Goal: Transaction & Acquisition: Book appointment/travel/reservation

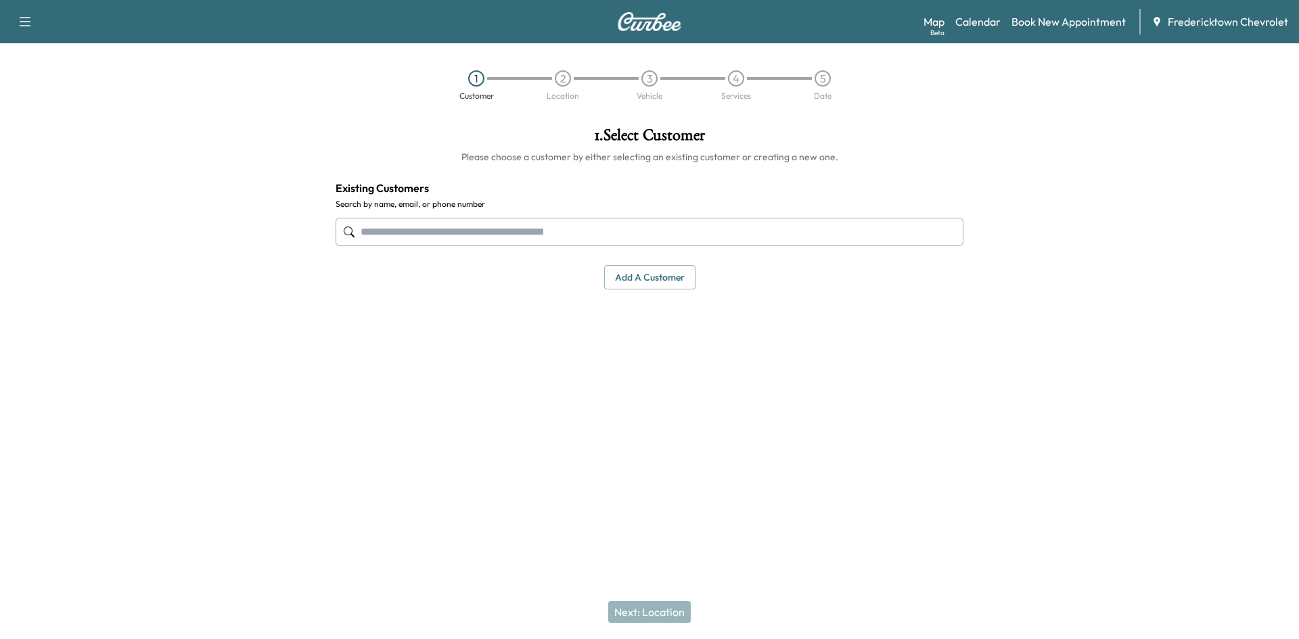
click at [417, 239] on input "text" at bounding box center [650, 232] width 628 height 28
type input "*"
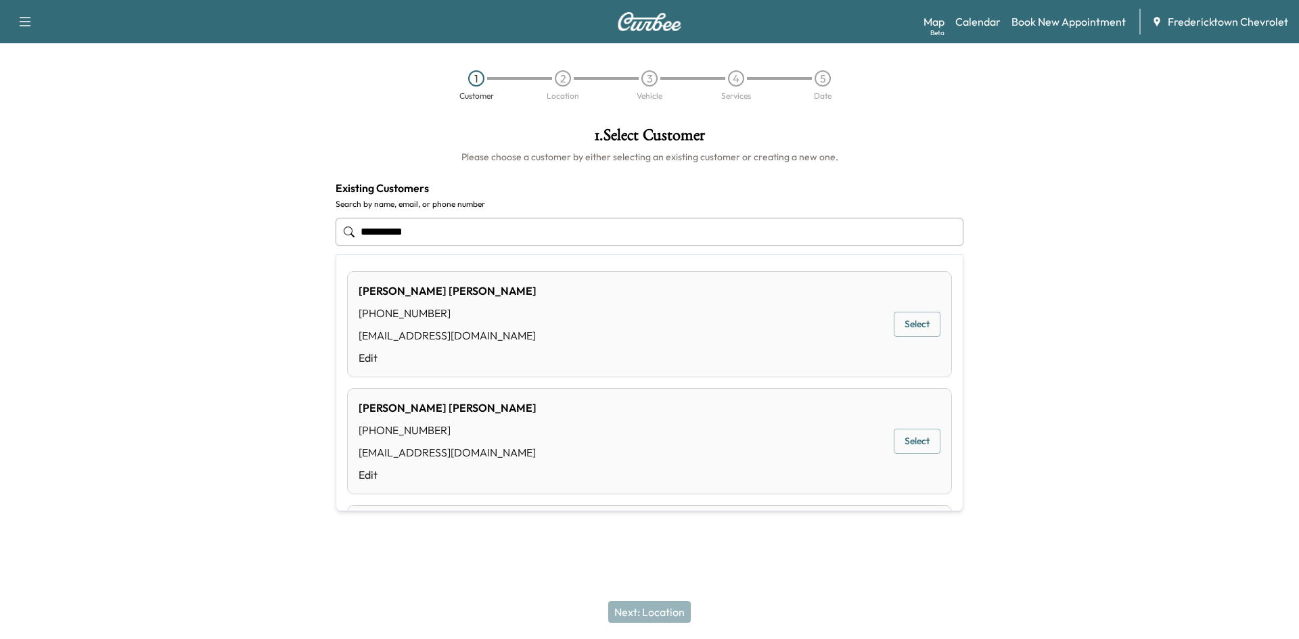
click at [905, 325] on button "Select" at bounding box center [917, 324] width 47 height 25
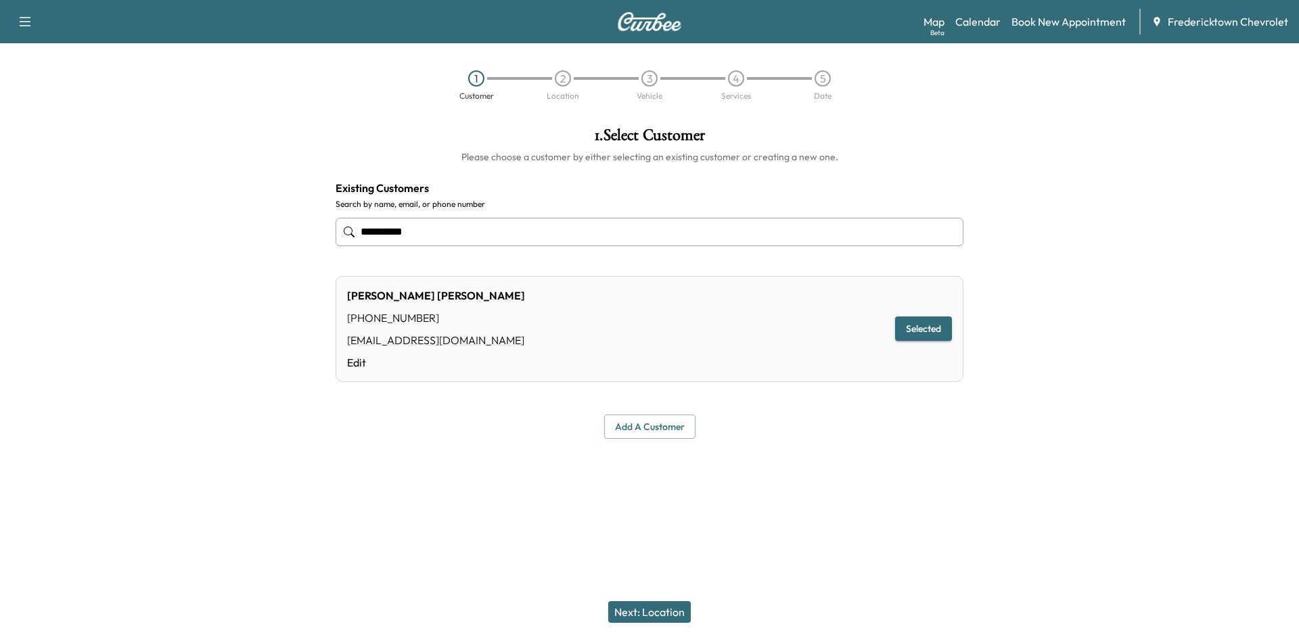
type input "**********"
click at [638, 606] on button "Next: Location" at bounding box center [649, 612] width 83 height 22
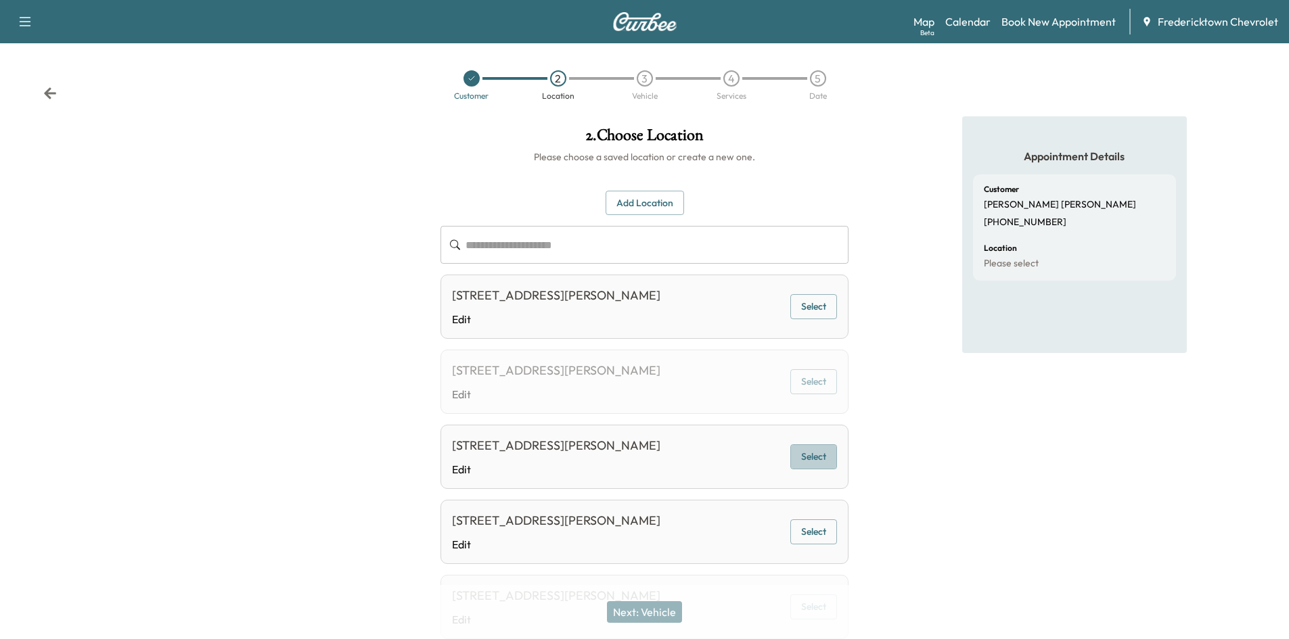
click at [818, 447] on button "Select" at bounding box center [813, 456] width 47 height 25
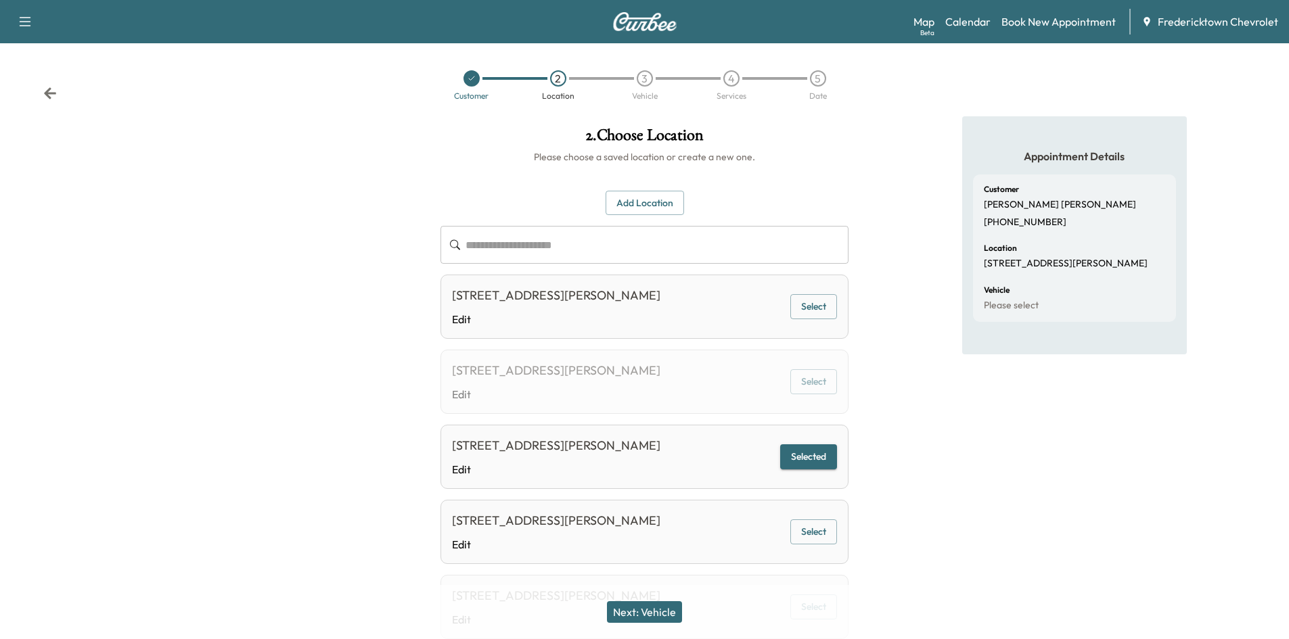
click at [677, 611] on button "Next: Vehicle" at bounding box center [644, 612] width 75 height 22
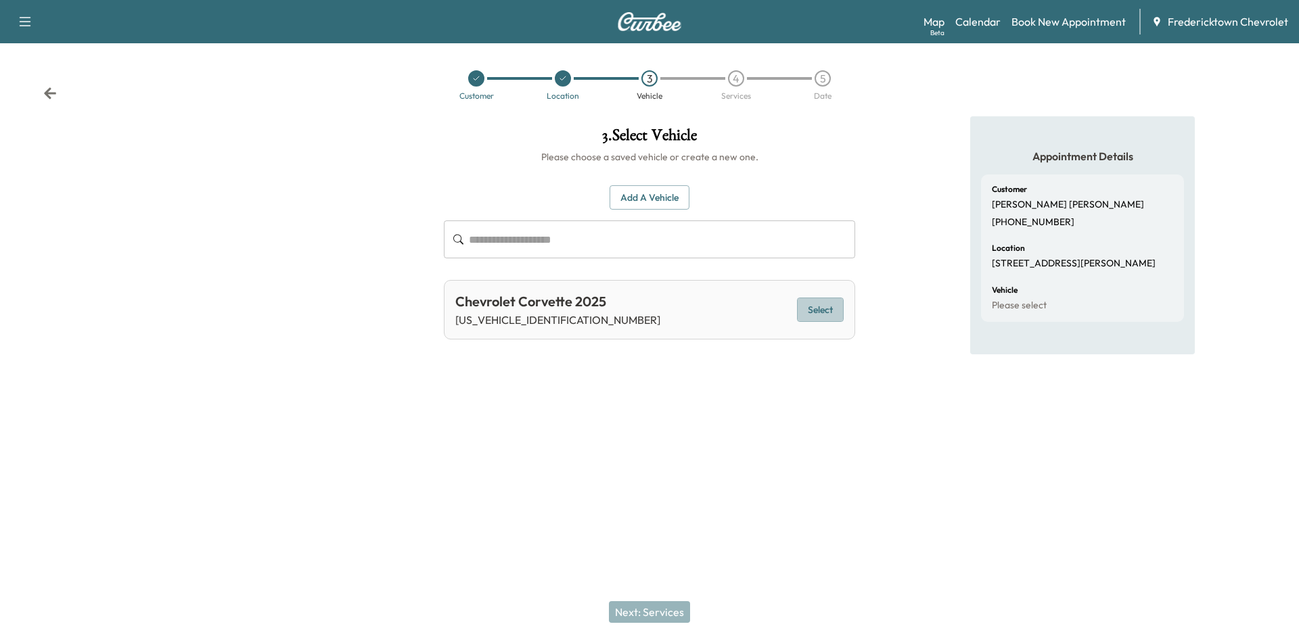
click at [808, 310] on button "Select" at bounding box center [820, 310] width 47 height 25
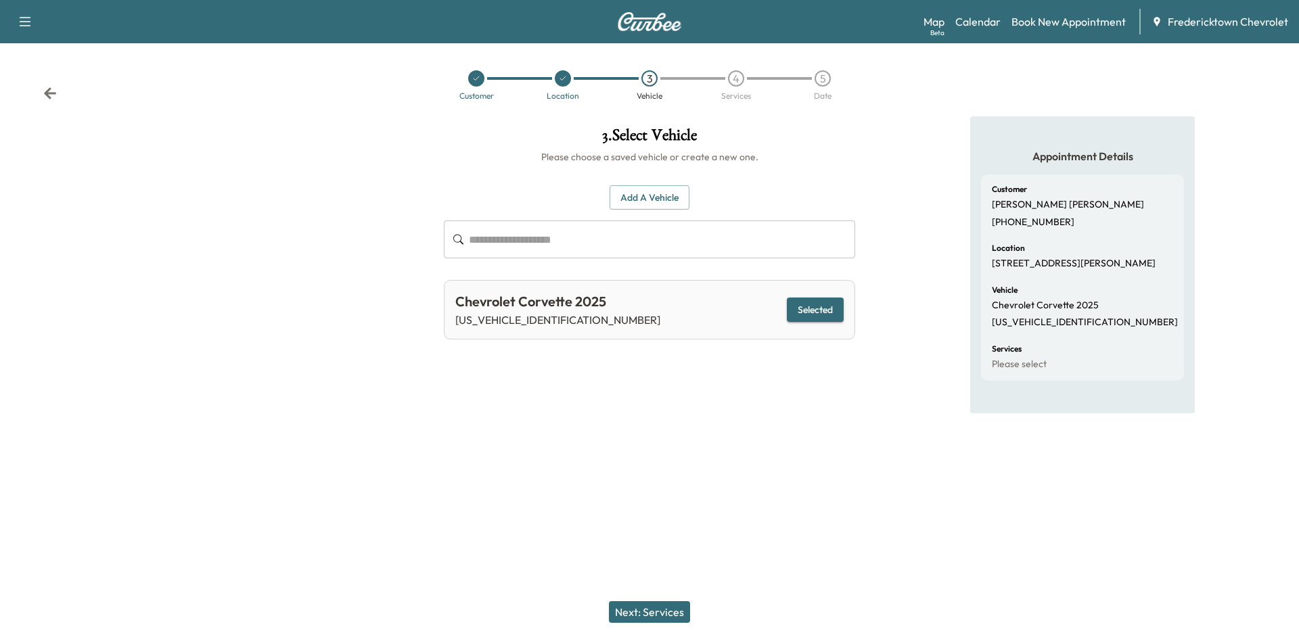
click at [640, 615] on button "Next: Services" at bounding box center [649, 612] width 81 height 22
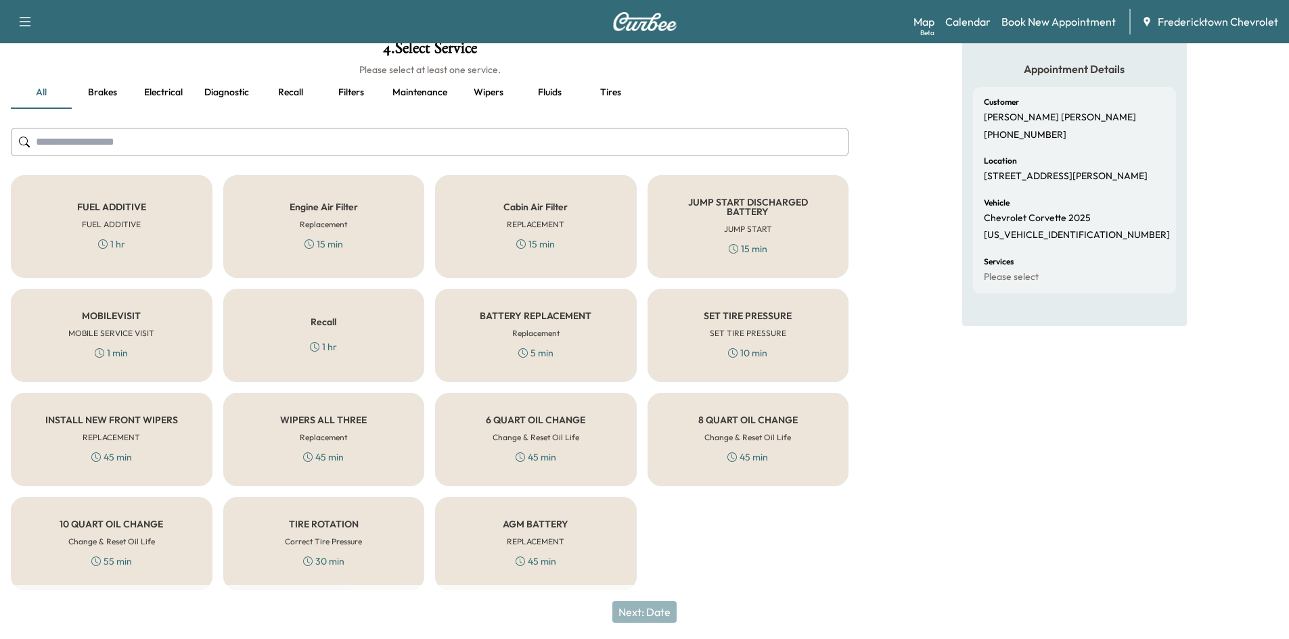
scroll to position [93, 0]
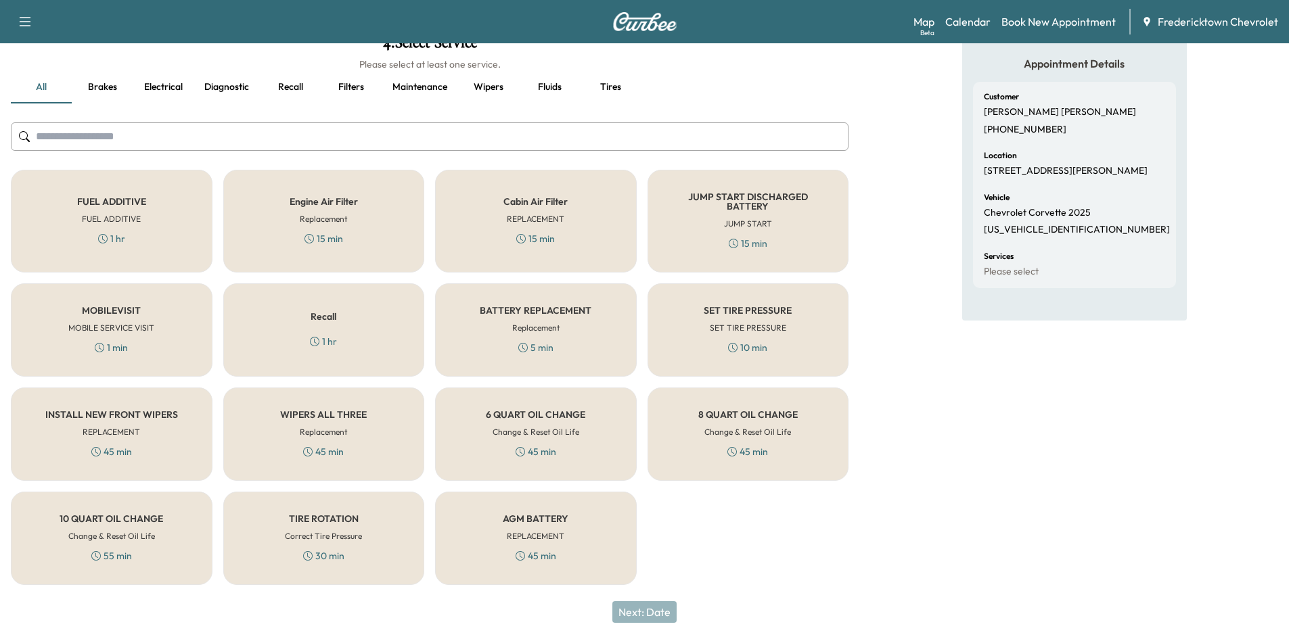
click at [786, 327] on div "SET TIRE PRESSURE SET TIRE PRESSURE 10 min" at bounding box center [748, 329] width 202 height 93
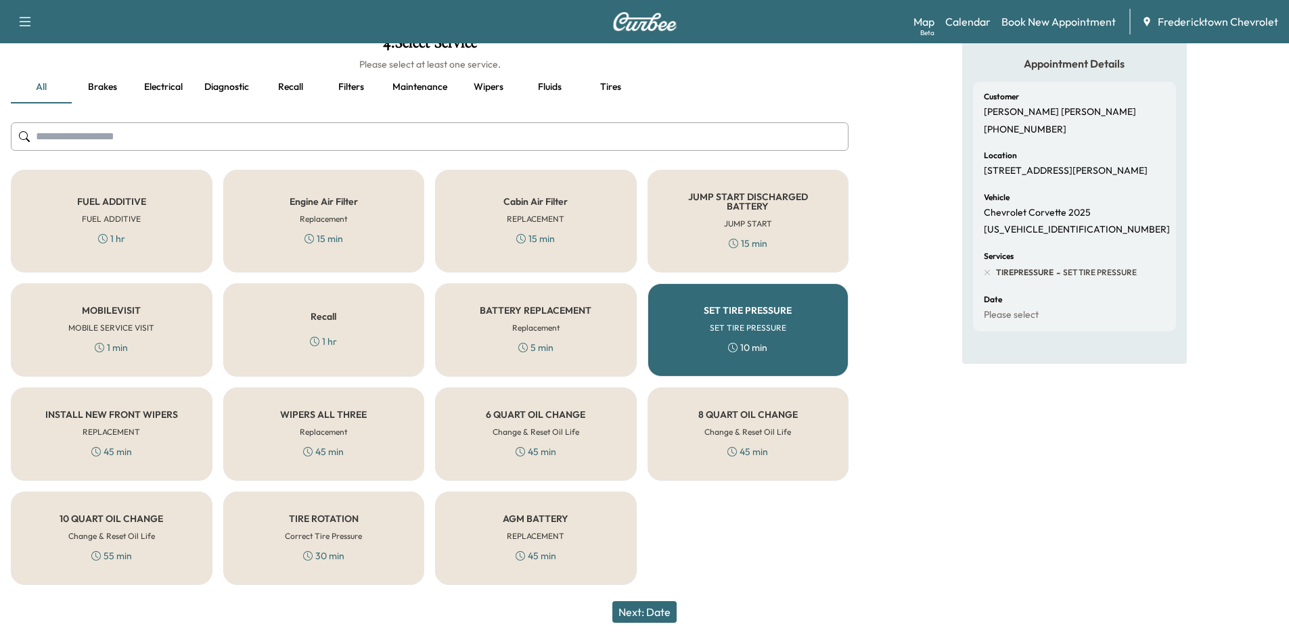
click at [659, 618] on button "Next: Date" at bounding box center [644, 612] width 64 height 22
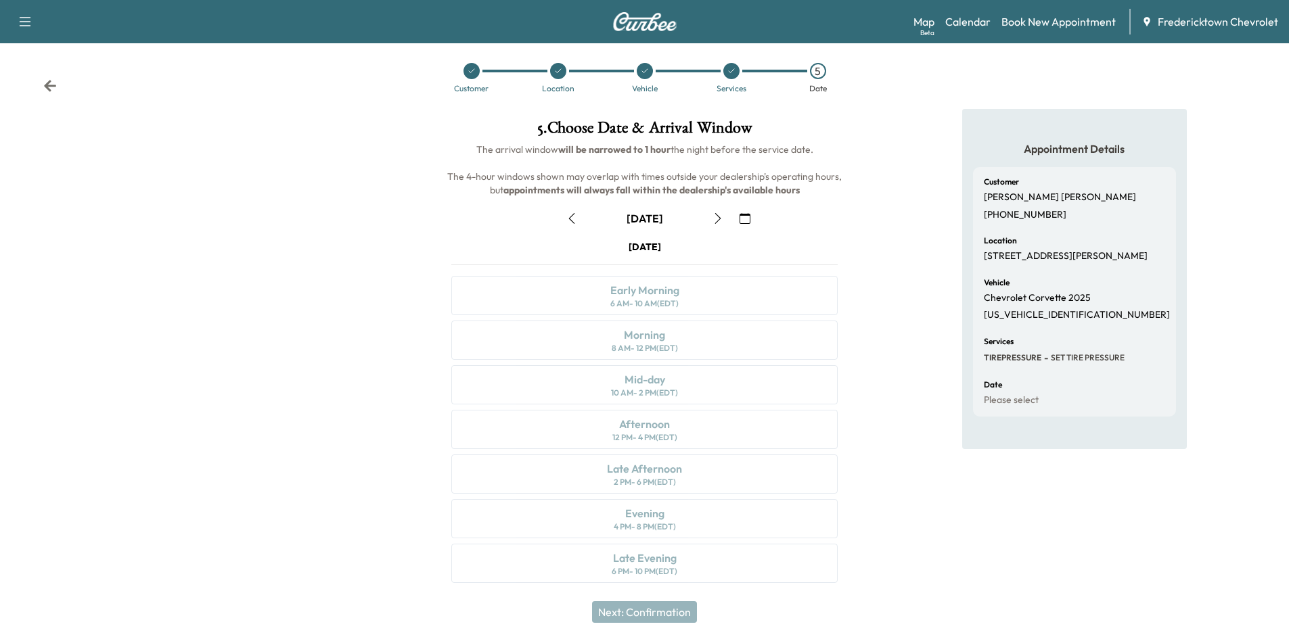
scroll to position [11, 0]
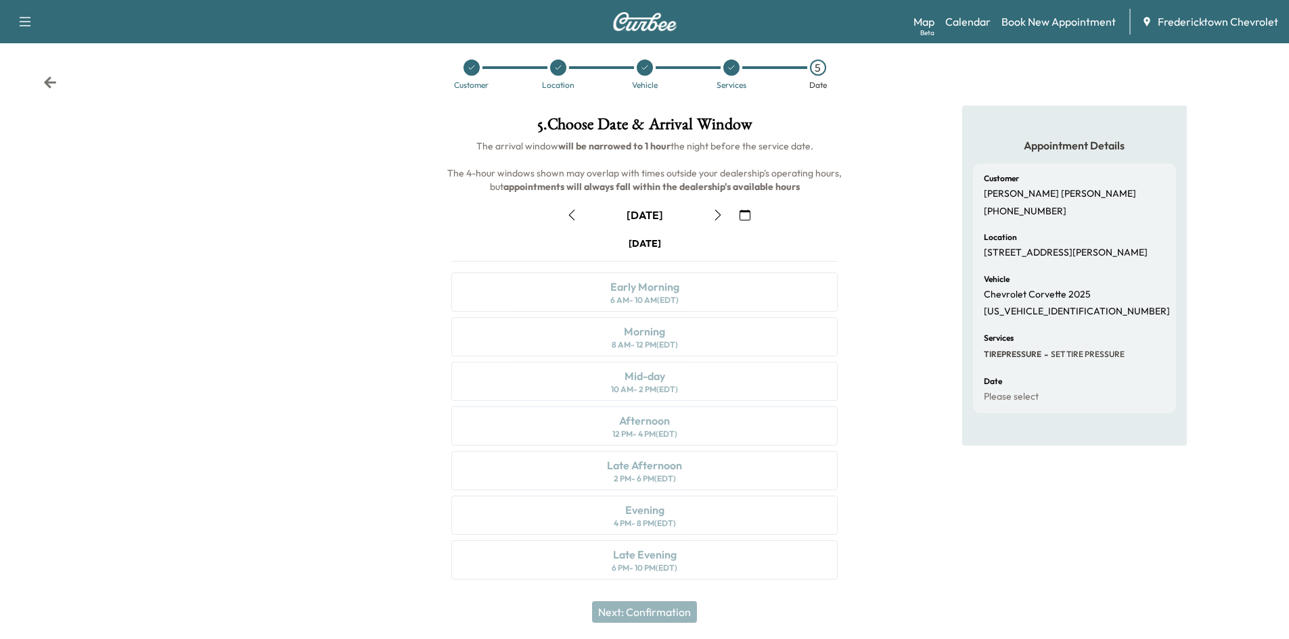
click at [568, 215] on icon "button" at bounding box center [571, 215] width 11 height 11
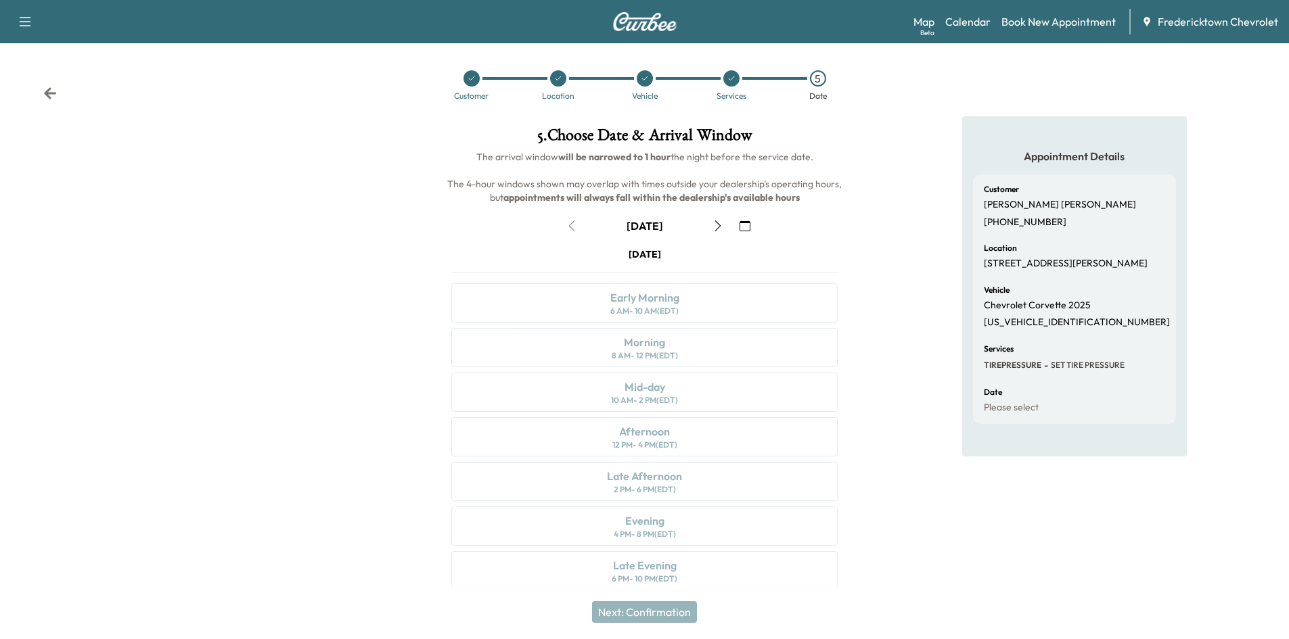
click at [711, 226] on button "button" at bounding box center [717, 226] width 23 height 22
click at [635, 394] on div "[DATE] Early Morning 6 AM - 10 AM (EDT) Morning 8 AM - 12 PM (EDT) Mid-day 10 A…" at bounding box center [644, 422] width 408 height 348
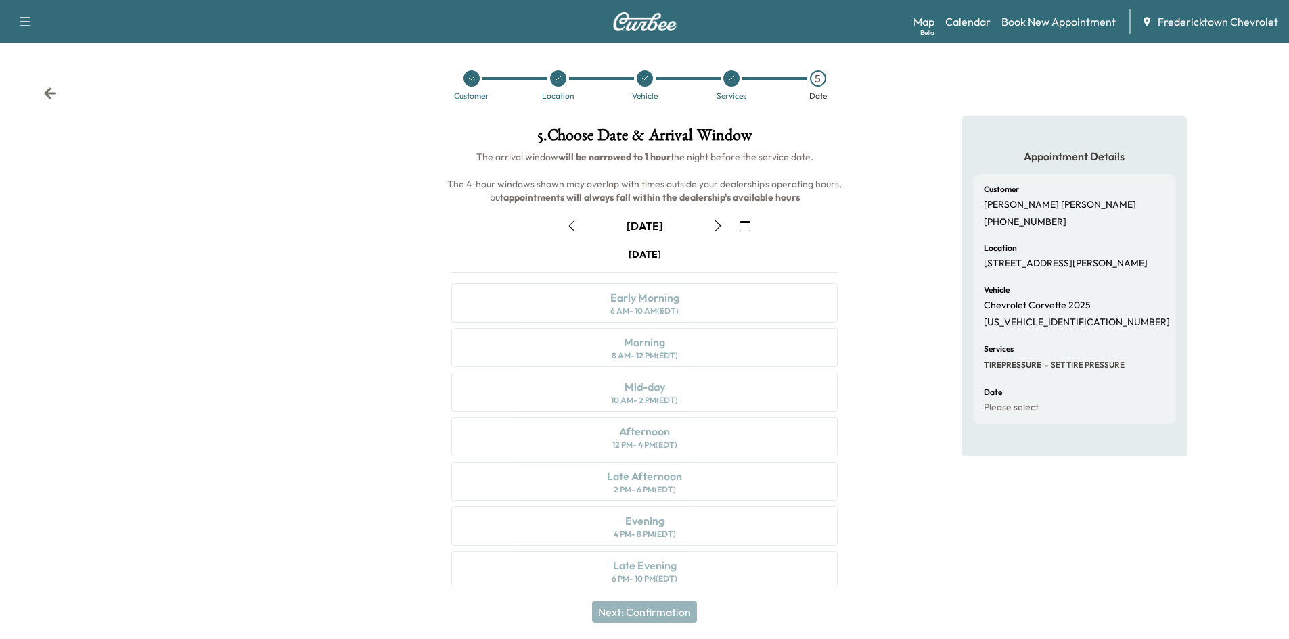
click at [641, 374] on div "[DATE] Early Morning 6 AM - 10 AM (EDT) Morning 8 AM - 12 PM (EDT) Mid-day 10 A…" at bounding box center [644, 422] width 408 height 348
click at [202, 162] on div at bounding box center [215, 361] width 430 height 490
